Goal: Find specific page/section: Find specific page/section

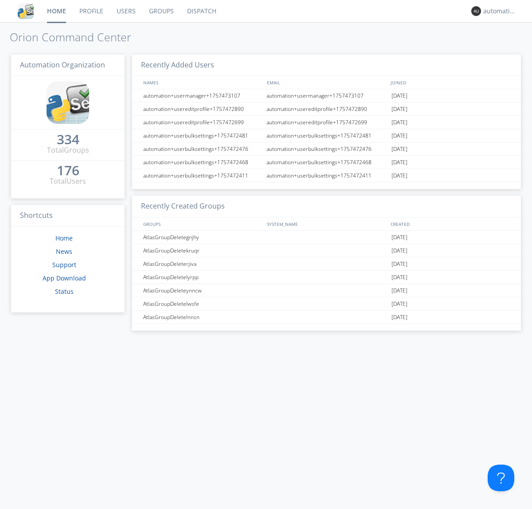
click at [201, 11] on link "Dispatch" at bounding box center [202, 11] width 43 height 22
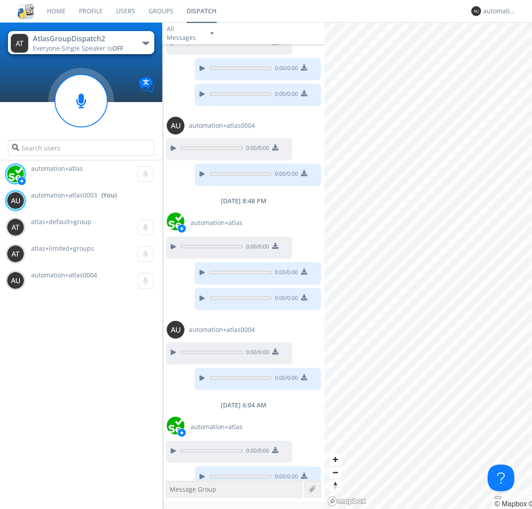
scroll to position [275, 0]
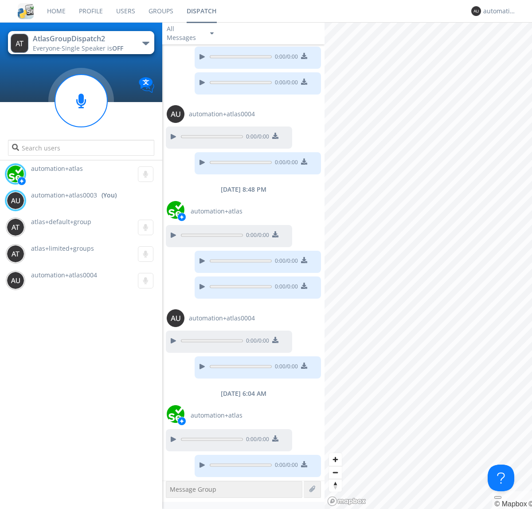
click at [145, 43] on div "button" at bounding box center [145, 44] width 7 height 4
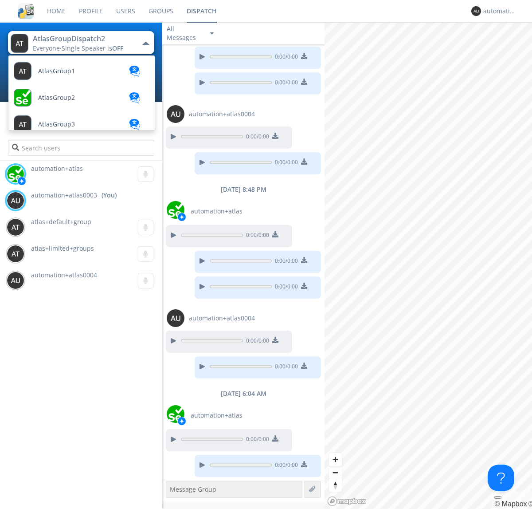
click at [67, 414] on span "AtlasGroupDispatch" at bounding box center [67, 417] width 59 height 7
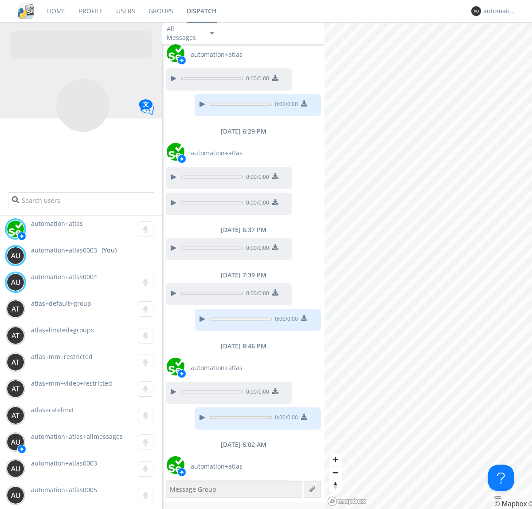
scroll to position [157, 0]
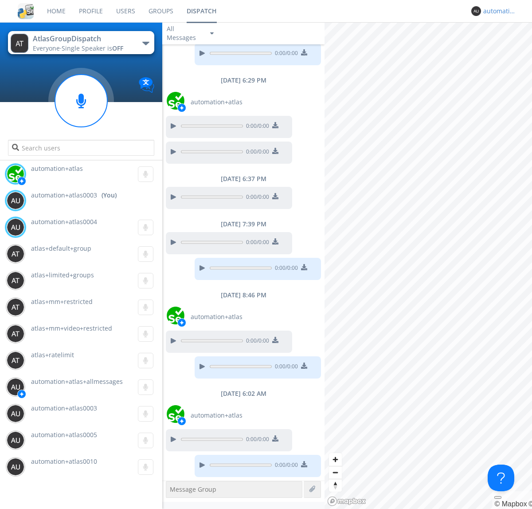
click at [498, 11] on div "automation+atlas0003" at bounding box center [499, 11] width 33 height 9
